Goal: Communication & Community: Answer question/provide support

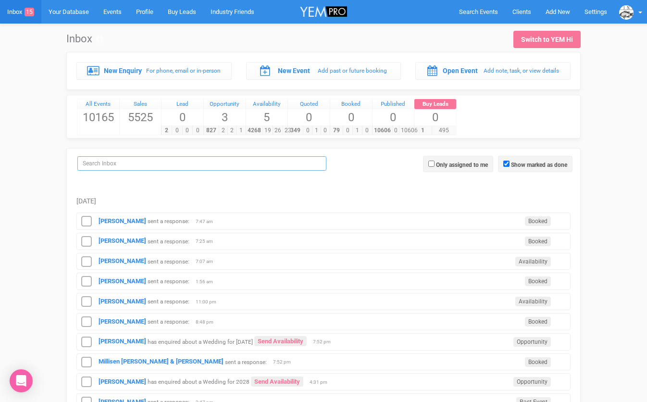
click at [146, 160] on input "search" at bounding box center [201, 163] width 249 height 14
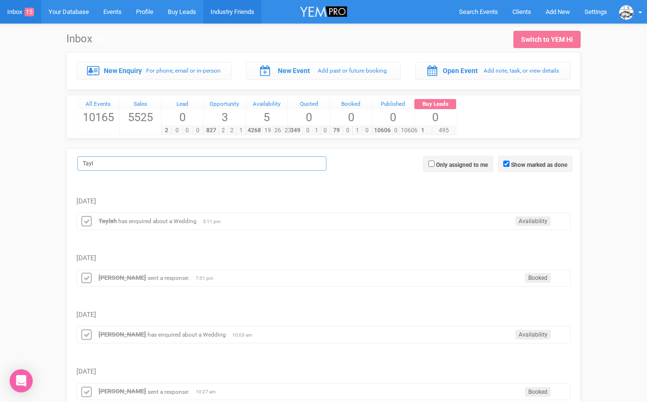
type input "Tayl"
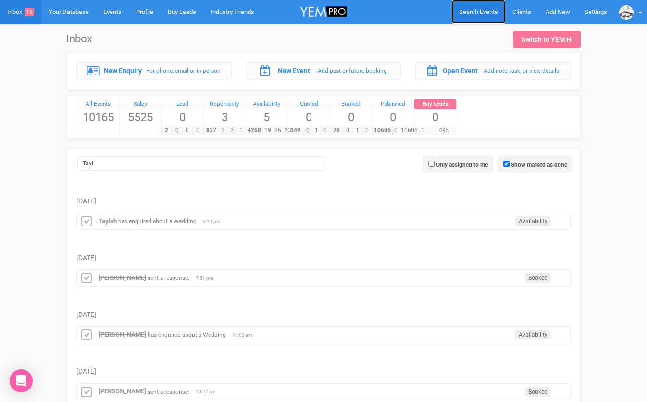
click at [469, 17] on link "Search Events" at bounding box center [478, 12] width 53 height 24
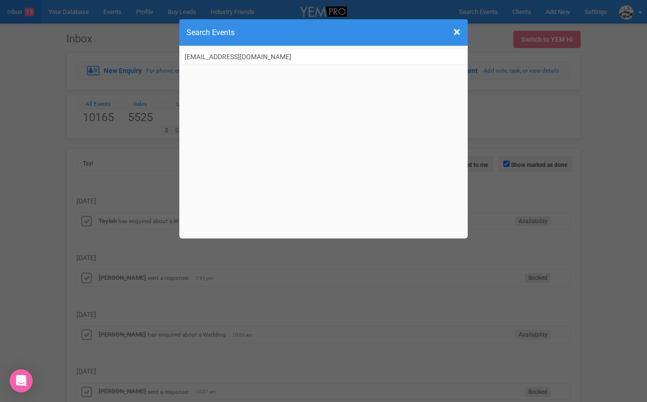
drag, startPoint x: 276, startPoint y: 51, endPoint x: 284, endPoint y: 53, distance: 8.4
click at [284, 53] on input "[EMAIL_ADDRESS][DOMAIN_NAME]" at bounding box center [323, 56] width 285 height 17
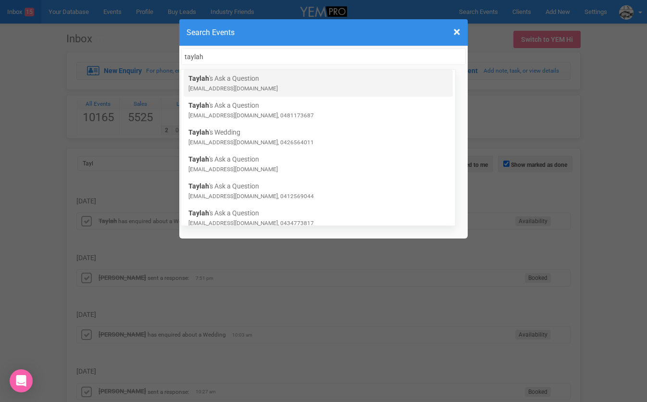
type input "taylah"
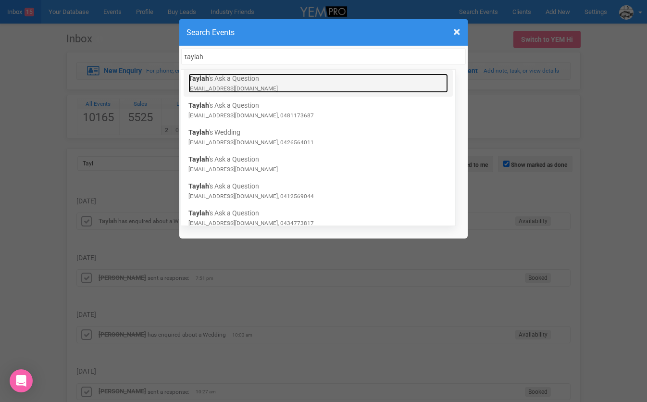
click at [259, 79] on link "Taylah 's Ask a Question tayrtimp@gmail.com" at bounding box center [318, 83] width 260 height 19
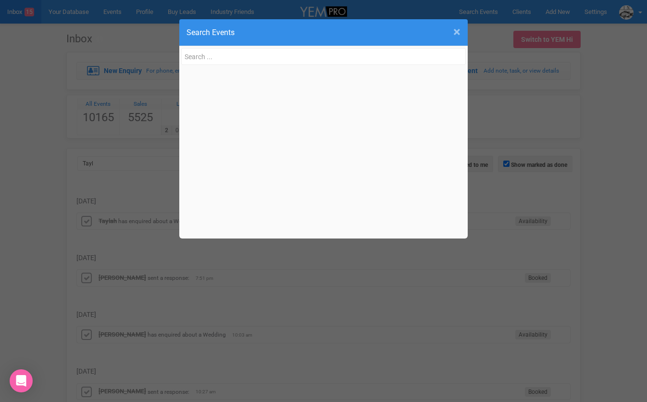
click at [456, 31] on span "×" at bounding box center [456, 32] width 7 height 16
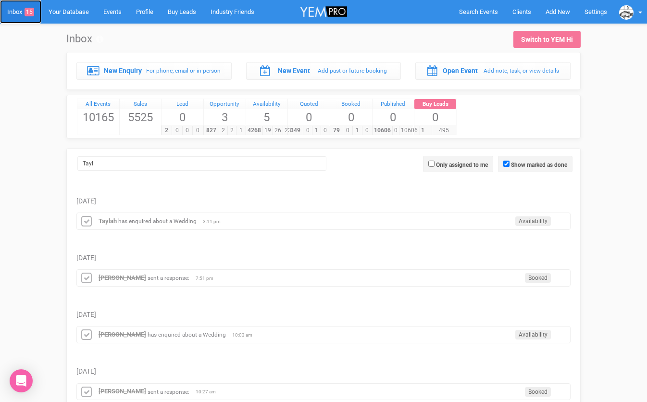
click at [17, 13] on link "Inbox 15" at bounding box center [20, 12] width 41 height 24
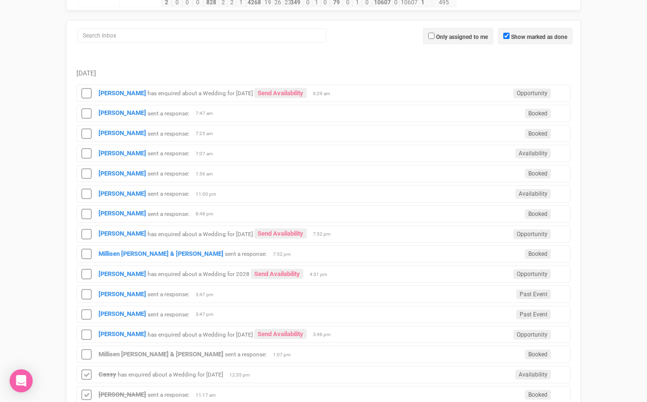
scroll to position [128, 0]
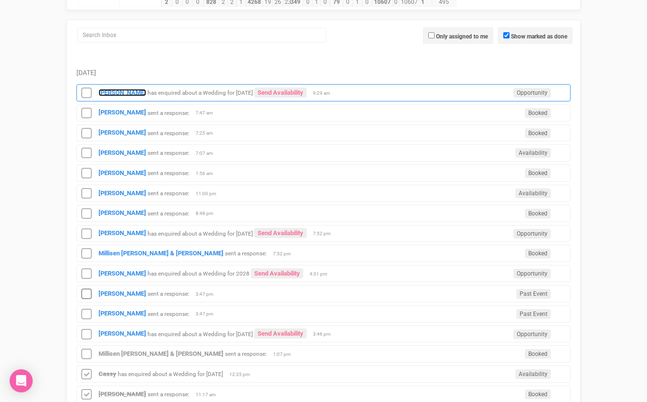
click at [113, 91] on strong "Sophie" at bounding box center [123, 92] width 48 height 7
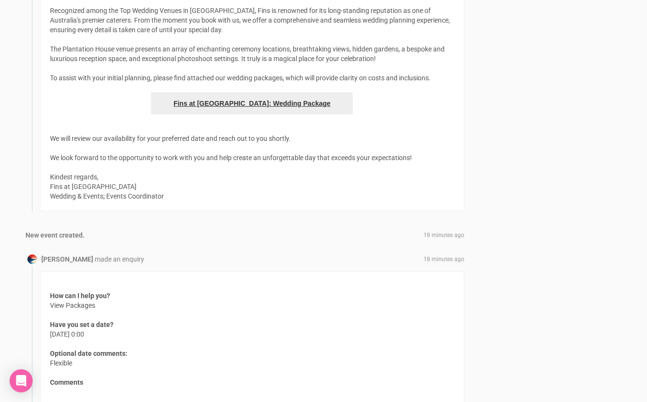
scroll to position [758, 0]
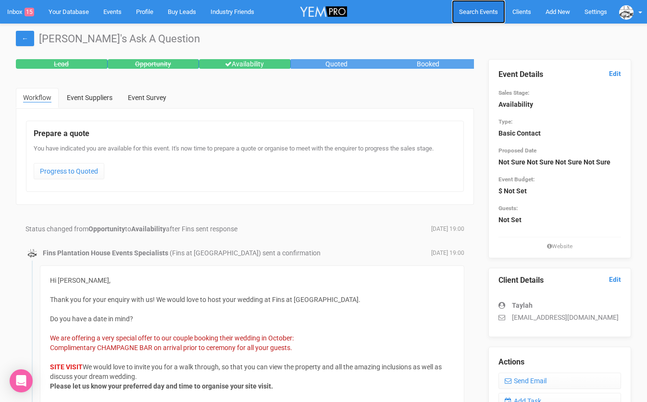
click at [470, 13] on span "Search Events" at bounding box center [478, 11] width 39 height 7
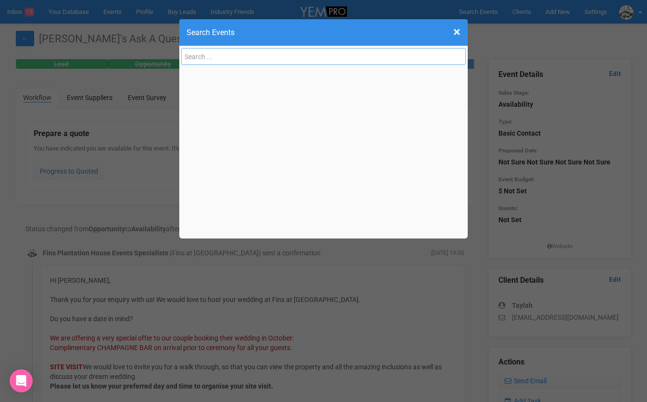
paste input "0434773817"
type input "0434773817"
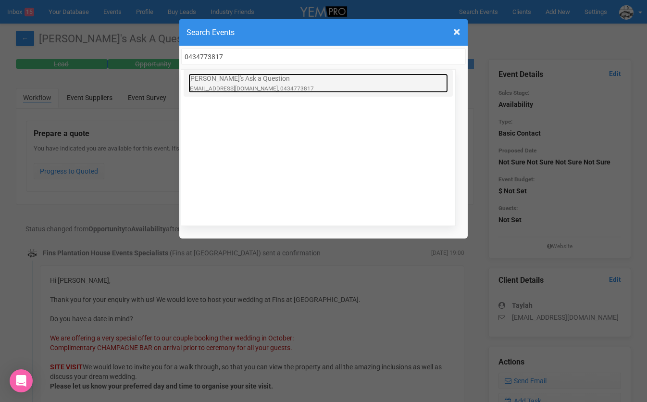
click at [243, 81] on link "Taylah's Ask a Question thamp7@hotmail.com, 0434773817" at bounding box center [318, 83] width 260 height 19
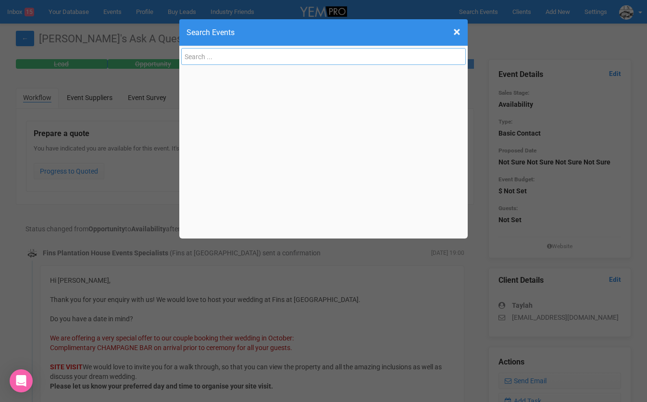
click at [212, 57] on input "text" at bounding box center [323, 56] width 285 height 17
paste input "[EMAIL_ADDRESS][DOMAIN_NAME]"
type input "[EMAIL_ADDRESS][DOMAIN_NAME]"
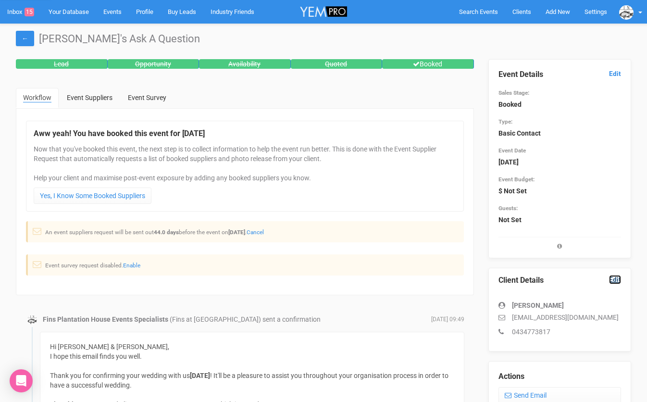
click at [613, 280] on link "Edit" at bounding box center [615, 279] width 12 height 9
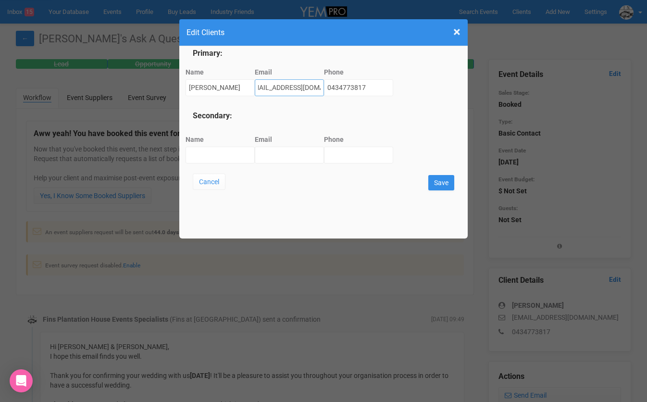
drag, startPoint x: 251, startPoint y: 87, endPoint x: 327, endPoint y: 87, distance: 75.5
click at [327, 87] on div "Name [PERSON_NAME] Email [EMAIL_ADDRESS][DOMAIN_NAME] Phone [PHONE_NUMBER]" at bounding box center [324, 82] width 262 height 37
paste input "leotay2026@g"
type input "[EMAIL_ADDRESS][DOMAIN_NAME]"
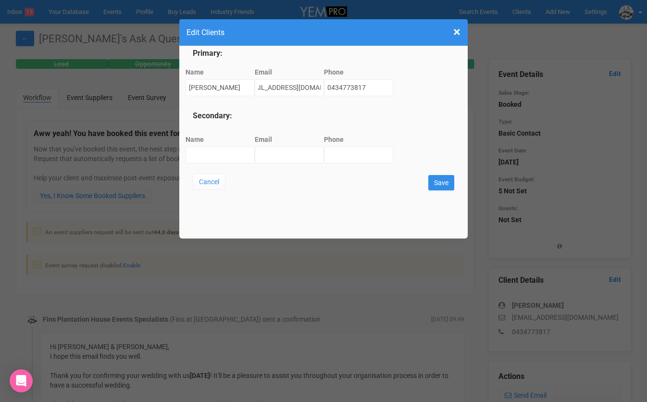
scroll to position [0, 0]
click at [194, 158] on input "Name" at bounding box center [220, 155] width 69 height 17
paste input "[PERSON_NAME]"
type input "[PERSON_NAME]"
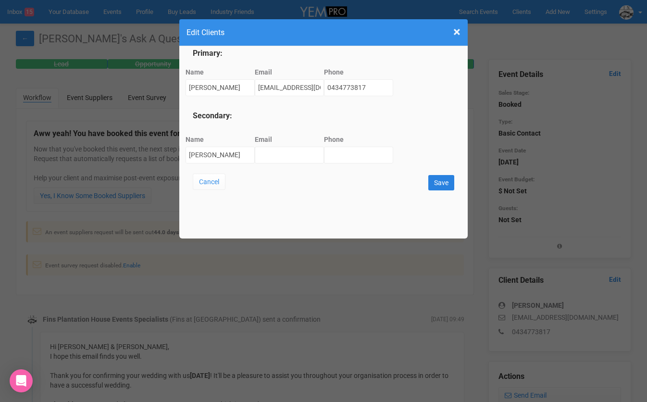
scroll to position [0, 0]
click at [439, 180] on input "Save" at bounding box center [441, 182] width 26 height 15
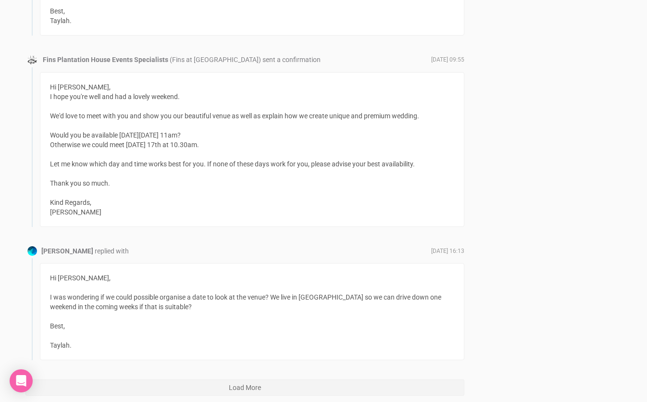
scroll to position [5199, 0]
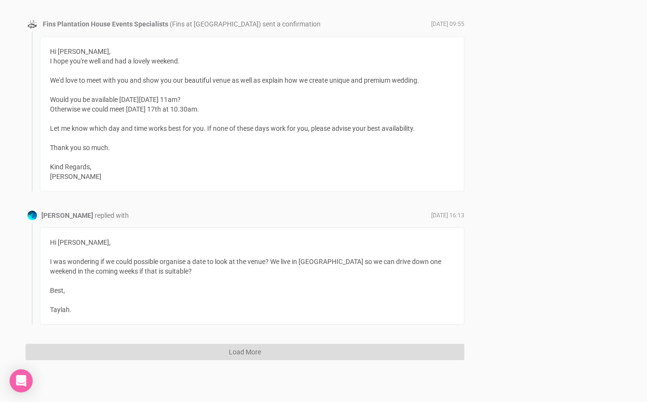
click at [251, 350] on button "Load More" at bounding box center [244, 352] width 439 height 16
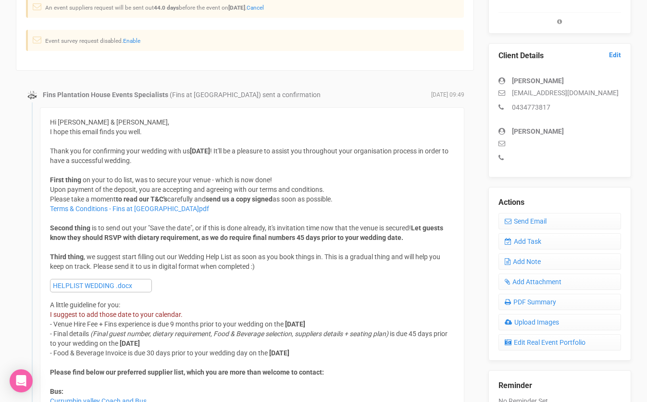
scroll to position [211, 0]
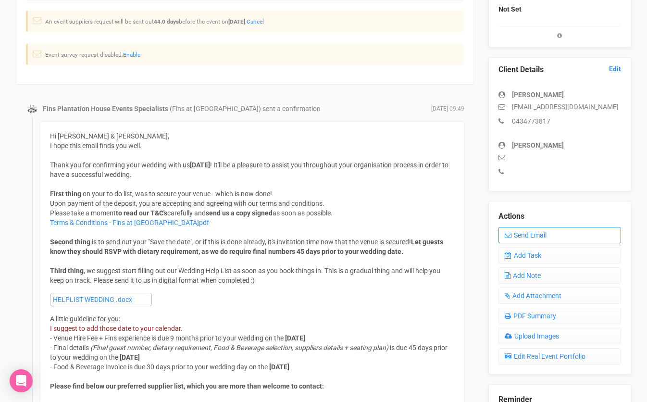
click at [530, 237] on link "Send Email" at bounding box center [560, 235] width 123 height 16
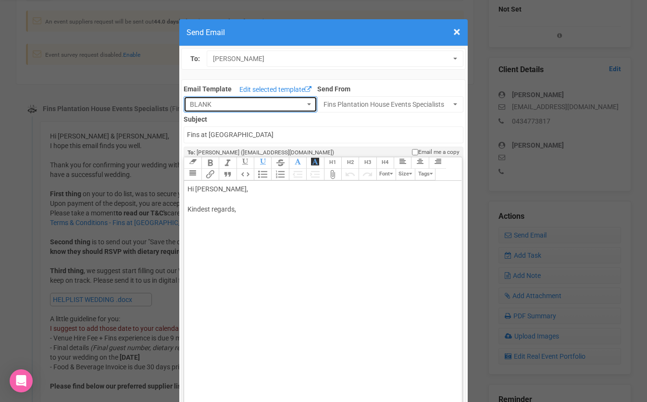
click at [246, 103] on span "BLANK" at bounding box center [247, 105] width 115 height 10
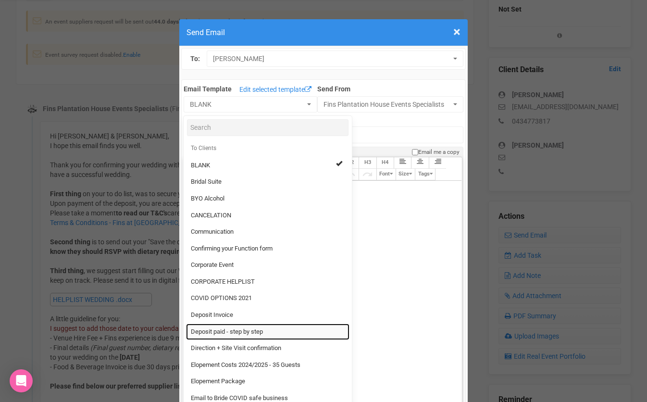
click at [223, 328] on span "Deposit paid - step by step" at bounding box center [227, 331] width 72 height 9
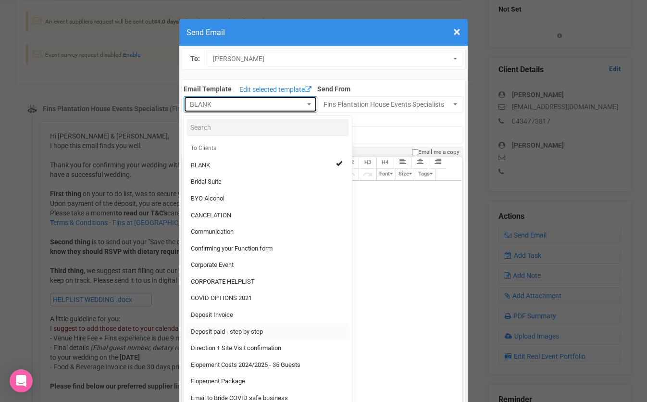
select select "334929"
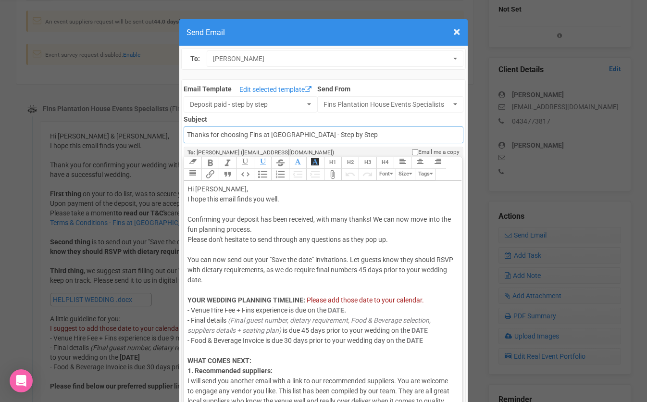
click at [376, 137] on input "Thanks for choosing Fins at [GEOGRAPHIC_DATA] - Step by Step" at bounding box center [323, 134] width 279 height 17
drag, startPoint x: 328, startPoint y: 134, endPoint x: 186, endPoint y: 133, distance: 142.8
click at [186, 133] on input "Thanks for choosing Fins at [GEOGRAPHIC_DATA] - Step by Step" at bounding box center [323, 134] width 279 height 17
type input "Planning: Step by Step"
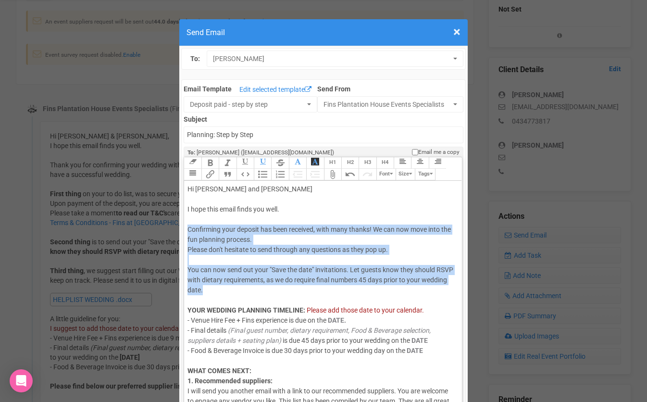
drag, startPoint x: 222, startPoint y: 291, endPoint x: 188, endPoint y: 233, distance: 67.6
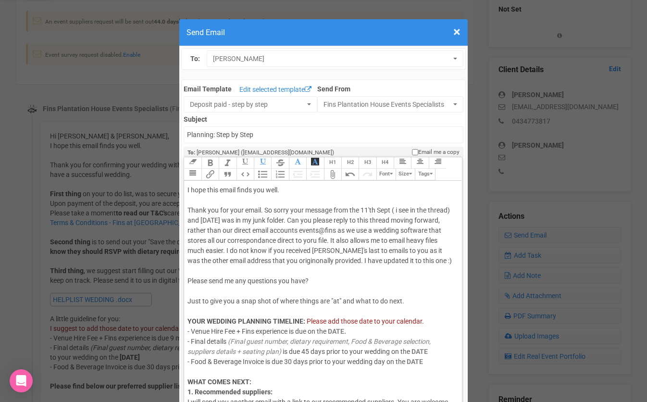
scroll to position [26, 0]
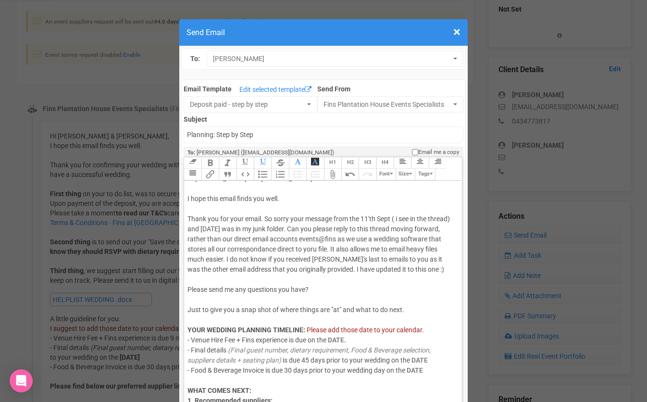
scroll to position [0, 0]
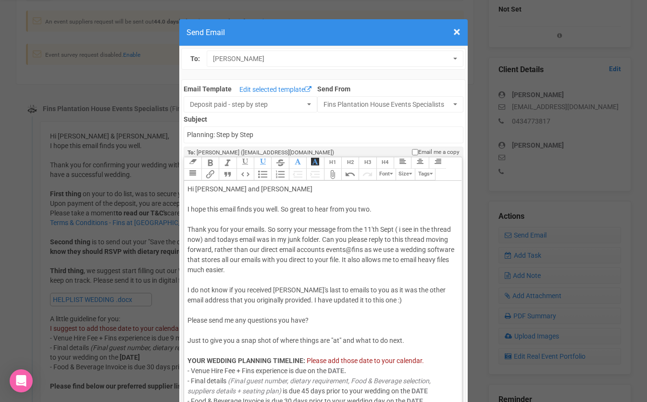
drag, startPoint x: 437, startPoint y: 291, endPoint x: 398, endPoint y: 291, distance: 39.9
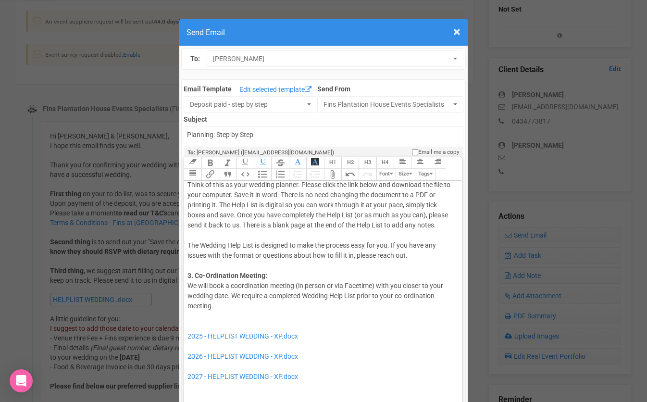
scroll to position [358, 0]
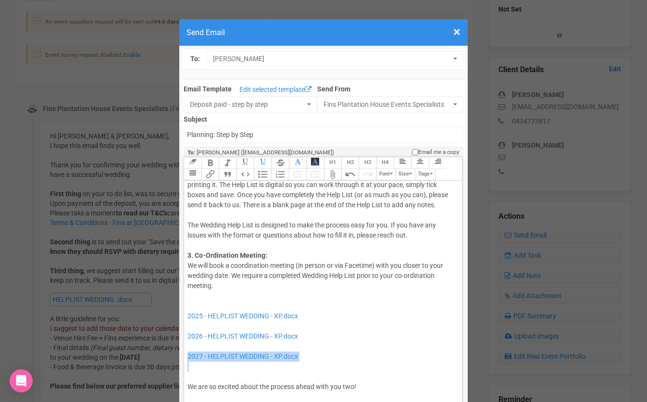
drag, startPoint x: 242, startPoint y: 362, endPoint x: 188, endPoint y: 341, distance: 58.3
click at [188, 341] on div "Hi [PERSON_NAME] and [PERSON_NAME] I hope this email finds you well. So great t…" at bounding box center [320, 154] width 267 height 656
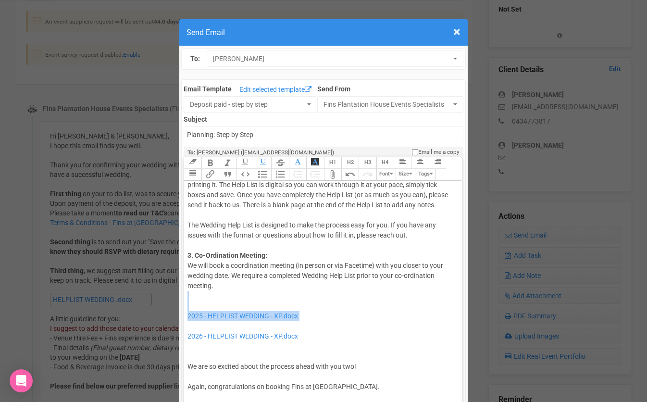
drag, startPoint x: 194, startPoint y: 312, endPoint x: 187, endPoint y: 296, distance: 17.7
click at [187, 296] on trix-editor "Hi [PERSON_NAME] and [PERSON_NAME] I hope this email finds you well. So great t…" at bounding box center [322, 301] width 277 height 241
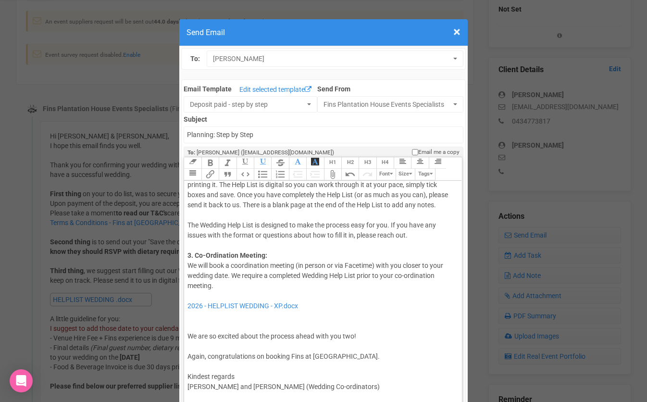
click at [189, 315] on div "Hi [PERSON_NAME] and [PERSON_NAME] I hope this email finds you well. So great t…" at bounding box center [320, 129] width 267 height 606
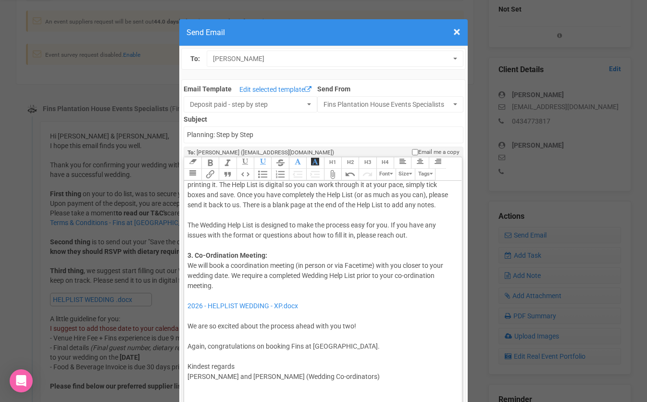
scroll to position [351, 0]
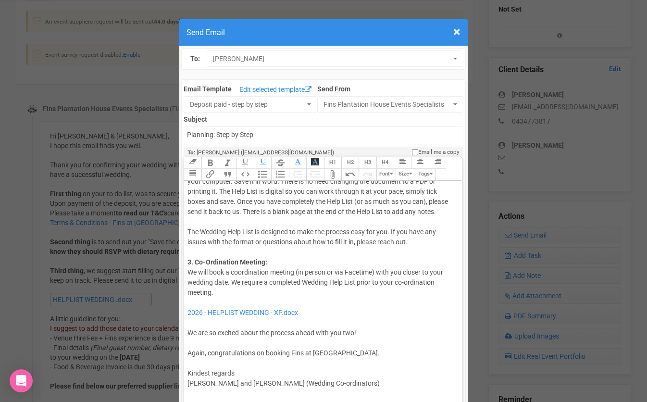
click at [347, 173] on button "Undo" at bounding box center [349, 175] width 17 height 12
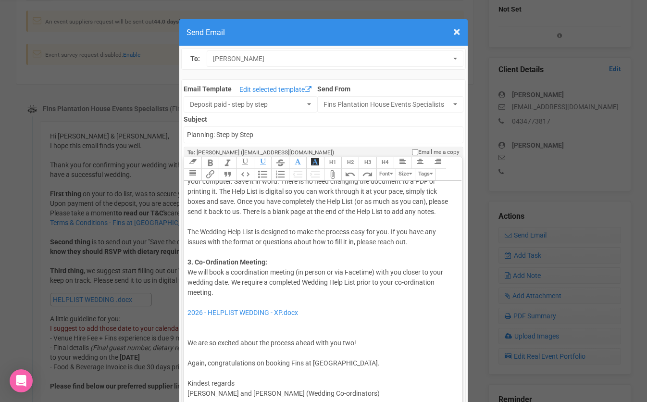
click at [347, 173] on button "Undo" at bounding box center [349, 175] width 17 height 12
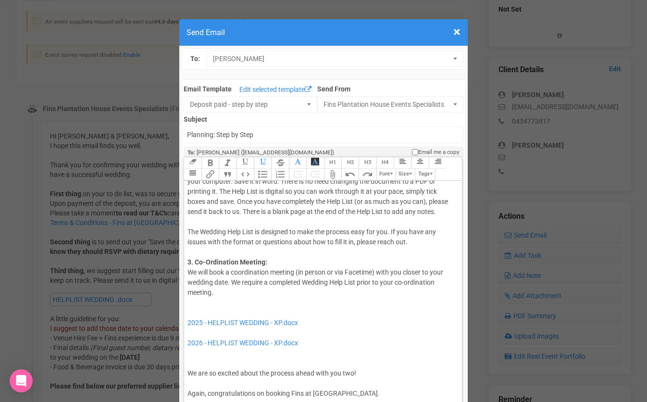
click at [347, 173] on button "Undo" at bounding box center [349, 175] width 17 height 12
click at [210, 346] on div "Hi [PERSON_NAME] and [PERSON_NAME] I hope this email finds you well. So great t…" at bounding box center [320, 161] width 267 height 656
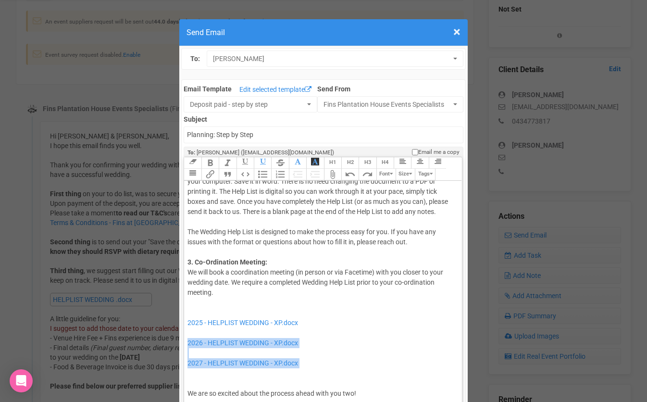
drag, startPoint x: 196, startPoint y: 367, endPoint x: 189, endPoint y: 328, distance: 39.5
click at [189, 328] on div "Hi [PERSON_NAME] and [PERSON_NAME] I hope this email finds you well. So great t…" at bounding box center [320, 161] width 267 height 656
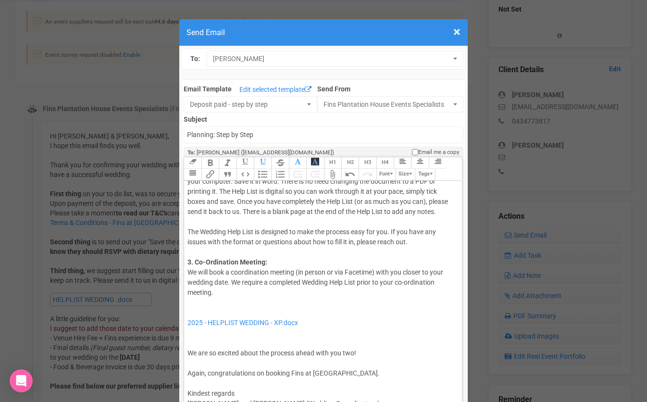
click at [193, 297] on div "Hi [PERSON_NAME] and [PERSON_NAME] I hope this email finds you well. So great t…" at bounding box center [320, 141] width 267 height 616
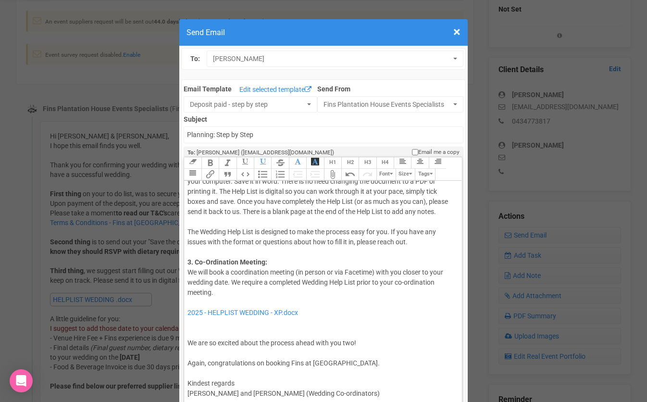
click at [192, 321] on div "Hi [PERSON_NAME] and [PERSON_NAME] I hope this email finds you well. So great t…" at bounding box center [320, 136] width 267 height 606
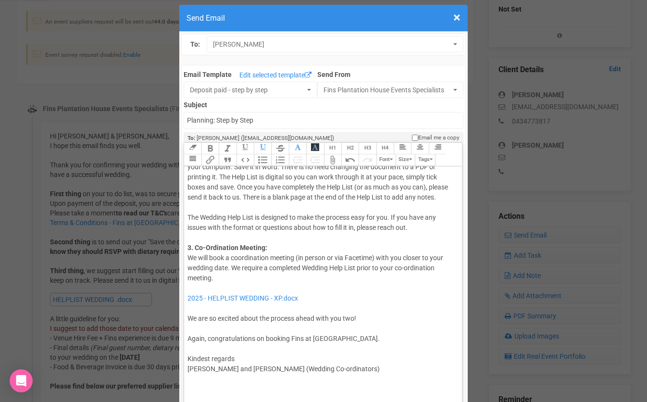
scroll to position [17, 0]
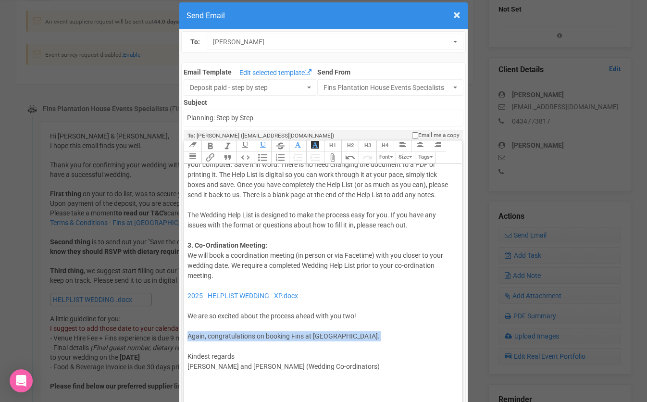
drag, startPoint x: 240, startPoint y: 334, endPoint x: 188, endPoint y: 323, distance: 53.7
click at [188, 323] on div "Hi [PERSON_NAME] and [PERSON_NAME] I hope this email finds you well. So great t…" at bounding box center [320, 114] width 267 height 596
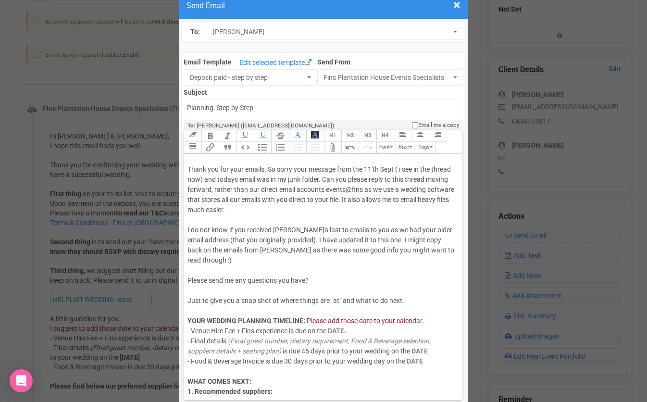
scroll to position [0, 0]
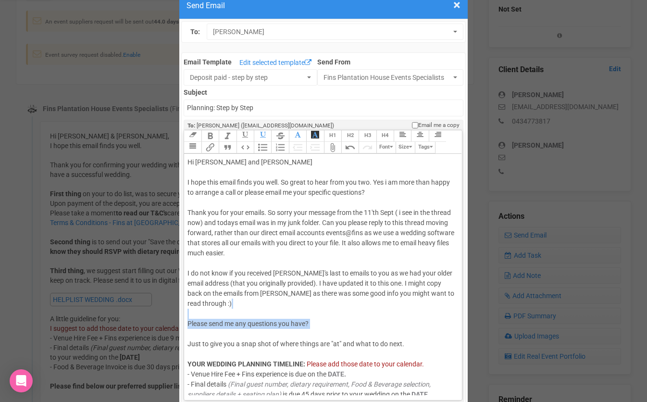
drag, startPoint x: 284, startPoint y: 325, endPoint x: 258, endPoint y: 304, distance: 32.5
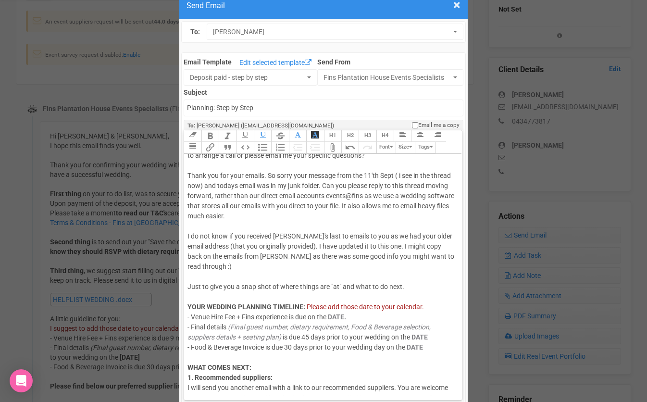
scroll to position [38, 0]
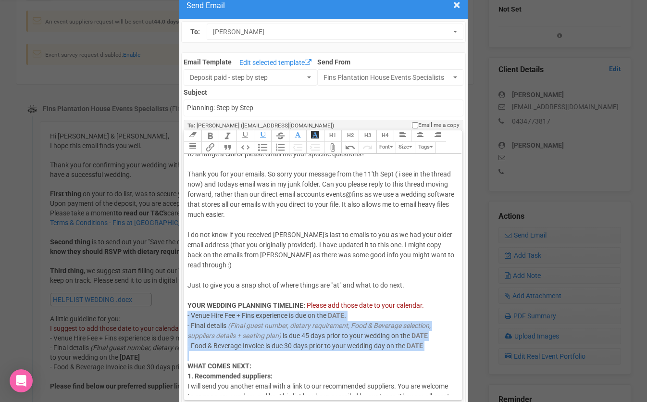
drag, startPoint x: 228, startPoint y: 345, endPoint x: 188, endPoint y: 308, distance: 54.4
click at [188, 308] on div "Hi [PERSON_NAME] and [PERSON_NAME] I hope this email finds you well. So great t…" at bounding box center [320, 406] width 267 height 575
paste trix-editor "<div>Hi Taylah and [PERSON_NAME] <br><br><span style="font-size: 14px; color: r…"
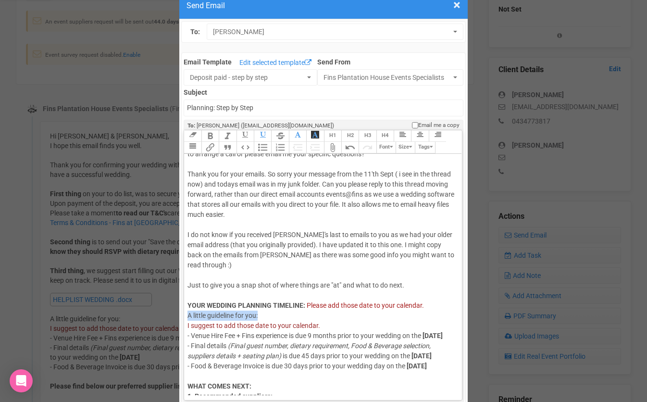
drag, startPoint x: 267, startPoint y: 304, endPoint x: 180, endPoint y: 305, distance: 87.5
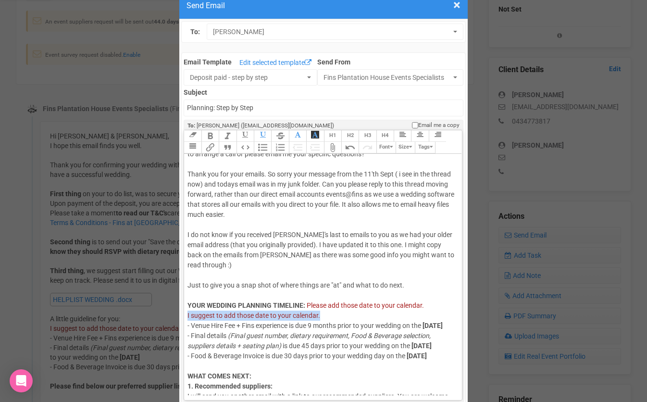
drag, startPoint x: 334, startPoint y: 309, endPoint x: 187, endPoint y: 304, distance: 147.7
click at [187, 304] on trix-editor "Hi [PERSON_NAME] and [PERSON_NAME] I hope this email finds you well. So great t…" at bounding box center [322, 274] width 277 height 241
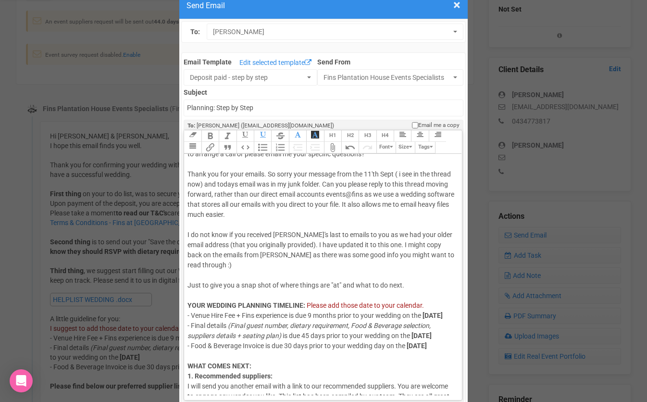
click at [239, 314] on div "Hi [PERSON_NAME] and [PERSON_NAME] I hope this email finds you well. So great t…" at bounding box center [320, 406] width 267 height 575
drag, startPoint x: 222, startPoint y: 315, endPoint x: 186, endPoint y: 316, distance: 36.6
click at [186, 316] on trix-editor "Hi [PERSON_NAME] and [PERSON_NAME] I hope this email finds you well. So great t…" at bounding box center [322, 274] width 277 height 241
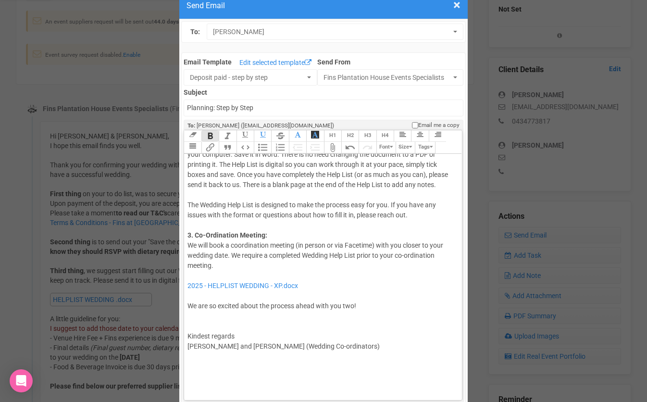
scroll to position [361, 0]
click at [225, 320] on div "Hi [PERSON_NAME] and [PERSON_NAME] I hope this email finds you well. So great t…" at bounding box center [320, 103] width 267 height 575
click at [215, 327] on div "Hi [PERSON_NAME] and [PERSON_NAME] I hope this email finds you well. So great t…" at bounding box center [320, 103] width 267 height 575
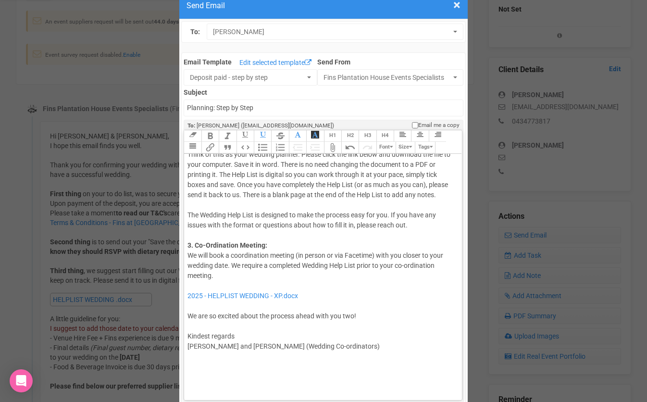
scroll to position [351, 0]
click at [337, 346] on div "Hi [PERSON_NAME] and [PERSON_NAME] I hope this email finds you well. So great t…" at bounding box center [320, 108] width 267 height 565
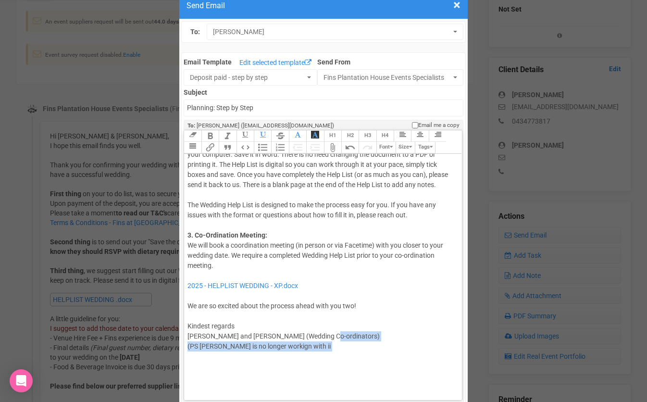
drag, startPoint x: 322, startPoint y: 340, endPoint x: 270, endPoint y: 351, distance: 52.6
click at [270, 351] on div "Hi [PERSON_NAME] and [PERSON_NAME] I hope this email finds you well. So great t…" at bounding box center [320, 103] width 267 height 575
click at [290, 352] on div "Hi [PERSON_NAME] and [PERSON_NAME] I hope this email finds you well. So great t…" at bounding box center [320, 103] width 267 height 575
drag, startPoint x: 309, startPoint y: 350, endPoint x: 183, endPoint y: 349, distance: 125.5
click at [183, 349] on div "Email Template Edit selected template Deposit paid - step by step To Clients BL…" at bounding box center [323, 400] width 285 height 697
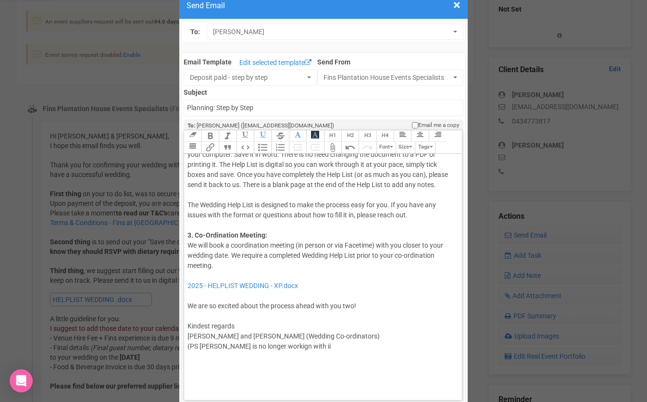
type trix-editor "<div>Hi Taylah and [PERSON_NAME] <br><br><span style="font-size: 14px; color: r…"
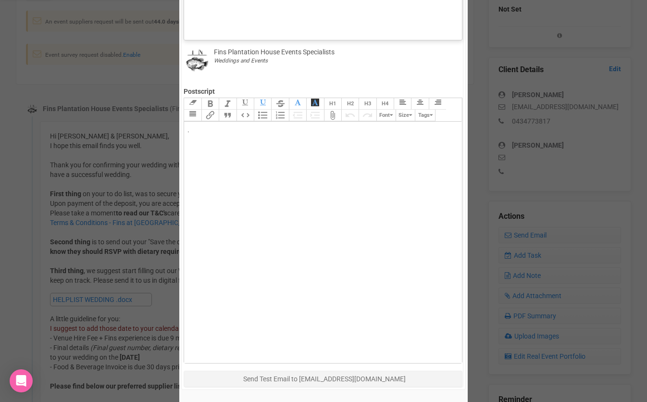
scroll to position [452, 0]
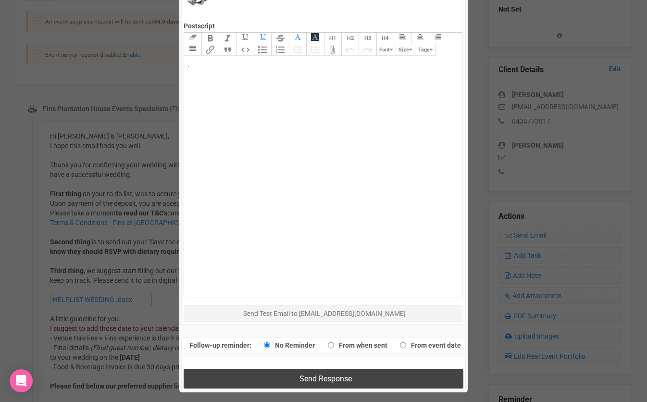
click at [240, 372] on button "Send Response" at bounding box center [323, 379] width 279 height 20
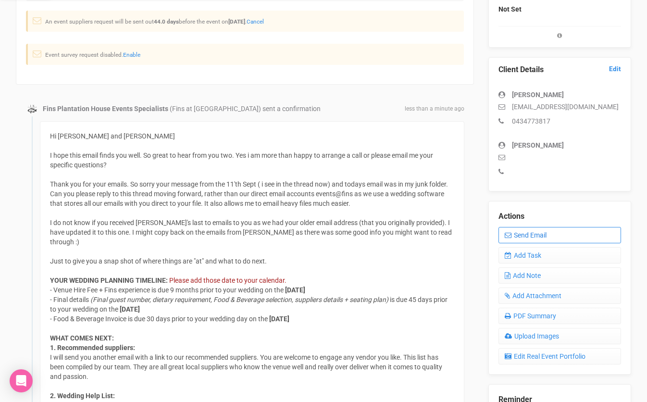
click at [523, 232] on link "Send Email" at bounding box center [560, 235] width 123 height 16
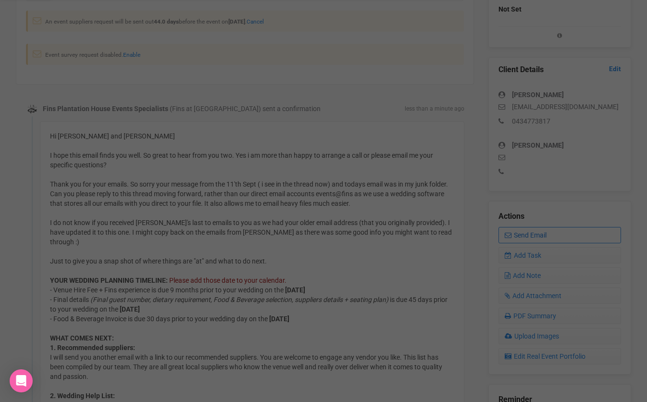
scroll to position [0, 0]
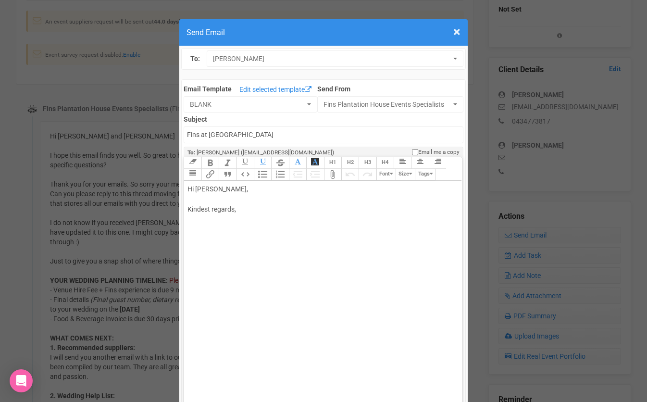
click at [458, 38] on span "×" at bounding box center [456, 32] width 7 height 16
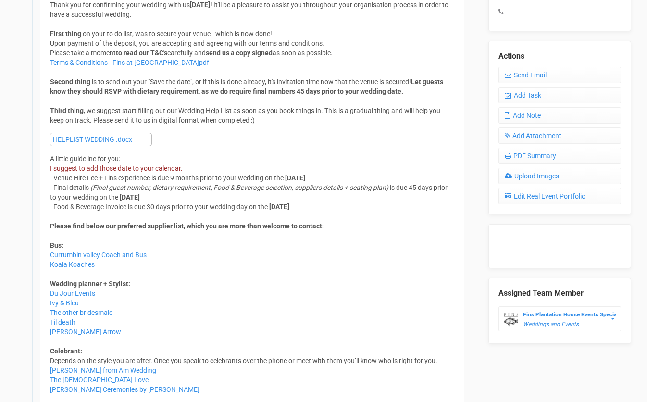
scroll to position [374, 0]
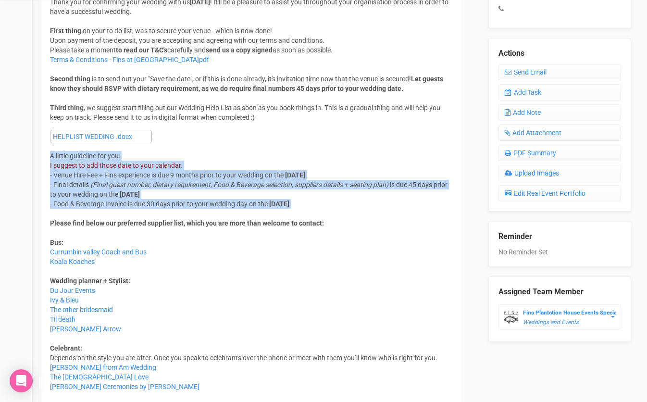
drag, startPoint x: 163, startPoint y: 212, endPoint x: 50, endPoint y: 160, distance: 125.0
click at [50, 160] on div "Hi Taylah & Leo, I hope this email finds you well. Thank you for confirming you…" at bounding box center [252, 179] width 404 height 423
copy div "A little guideline for you: I suggest to add those date to your calendar. - Ven…"
